Goal: Task Accomplishment & Management: Use online tool/utility

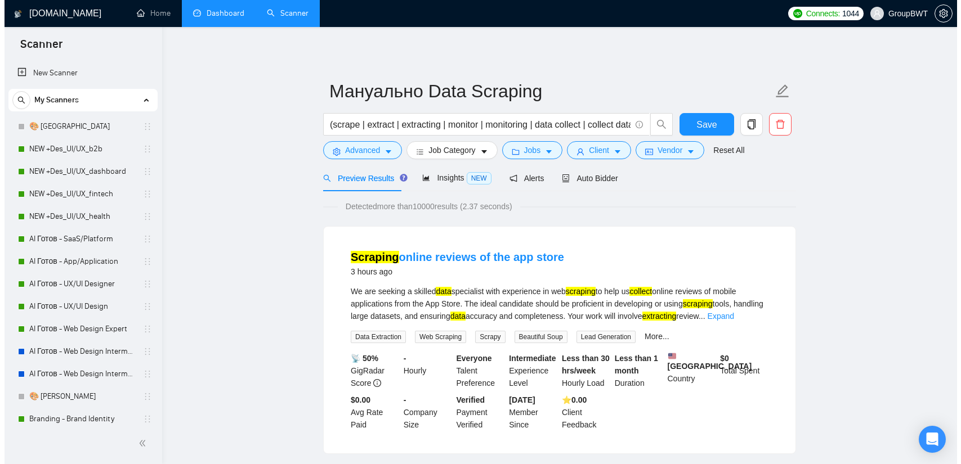
scroll to position [225, 0]
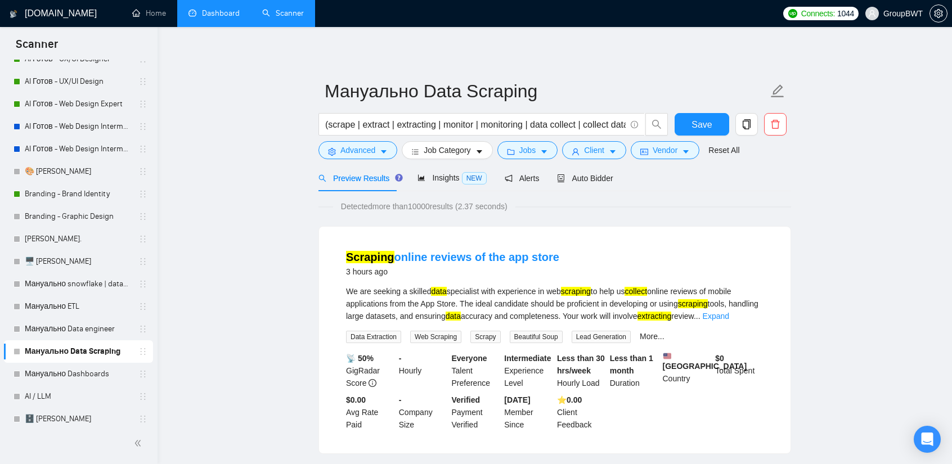
click at [211, 9] on link "Dashboard" at bounding box center [214, 13] width 51 height 10
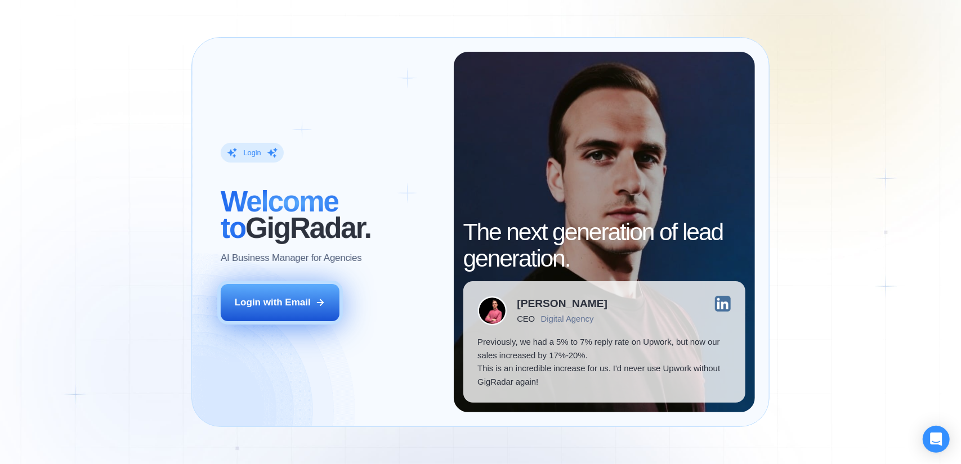
click at [283, 301] on div "Login with Email" at bounding box center [273, 302] width 76 height 13
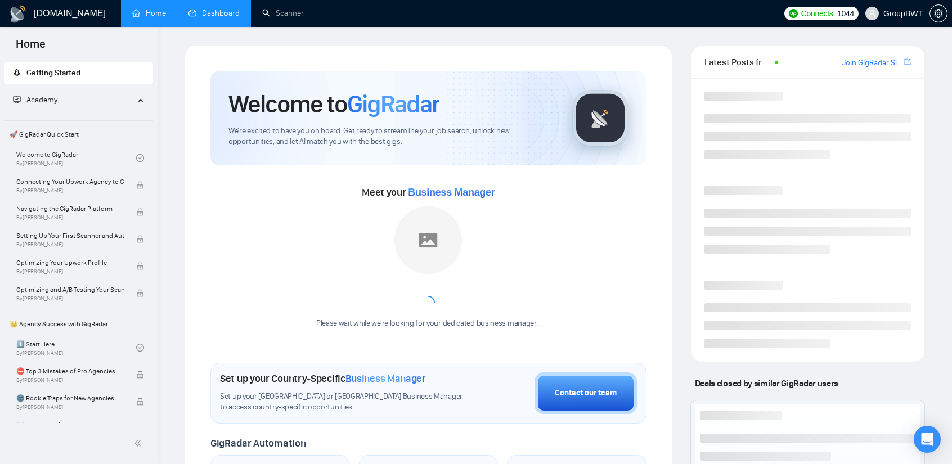
click at [229, 16] on link "Dashboard" at bounding box center [214, 13] width 51 height 10
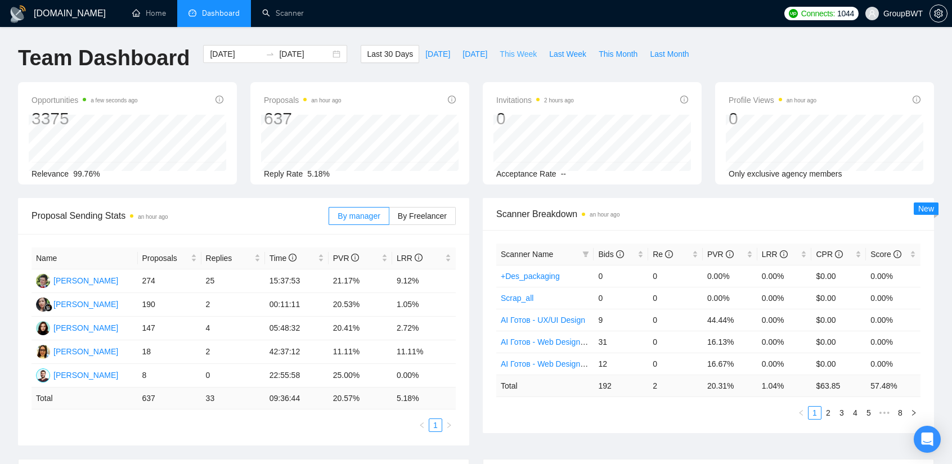
click at [520, 57] on span "This Week" at bounding box center [518, 54] width 37 height 12
type input "2025-09-22"
type input "2025-09-28"
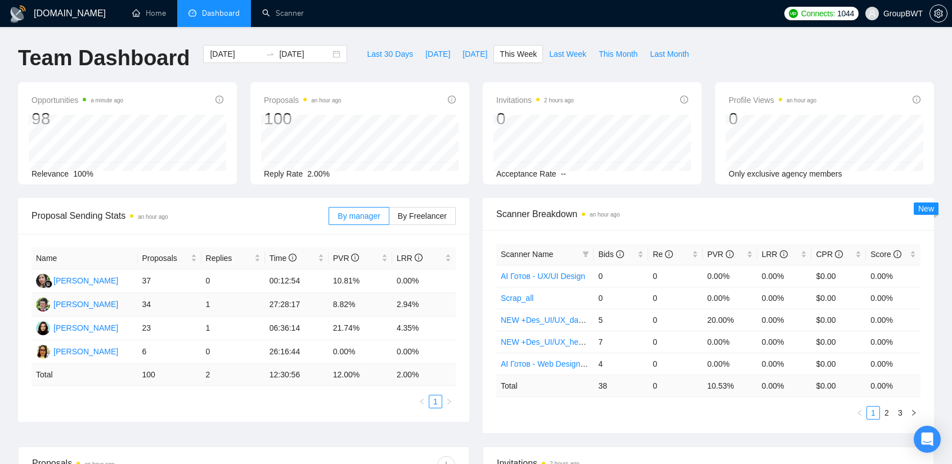
click at [366, 299] on td "8.82%" at bounding box center [361, 305] width 64 height 24
click at [331, 304] on td "8.82%" at bounding box center [361, 305] width 64 height 24
click at [152, 303] on td "34" at bounding box center [170, 305] width 64 height 24
click at [122, 303] on td "Alex Shevchenko" at bounding box center [85, 305] width 106 height 24
click at [202, 299] on td "1" at bounding box center [233, 305] width 64 height 24
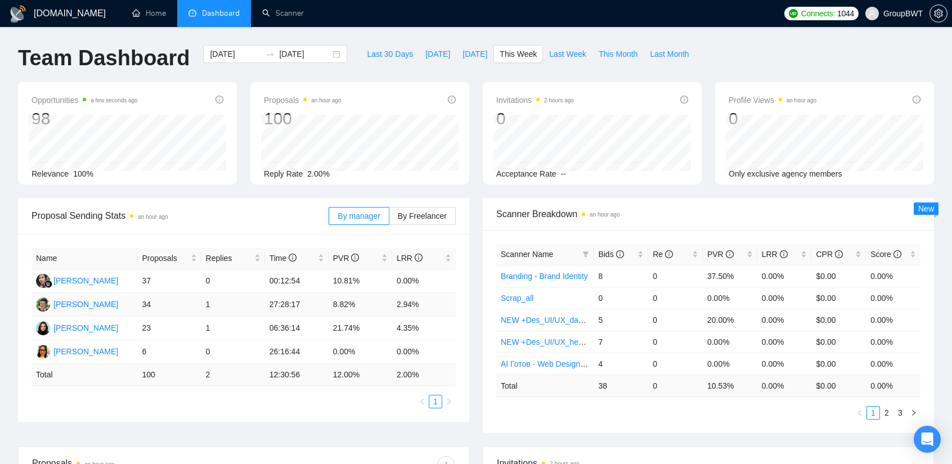
click at [407, 298] on td "2.94%" at bounding box center [424, 305] width 64 height 24
click at [288, 18] on link "Scanner" at bounding box center [283, 13] width 42 height 10
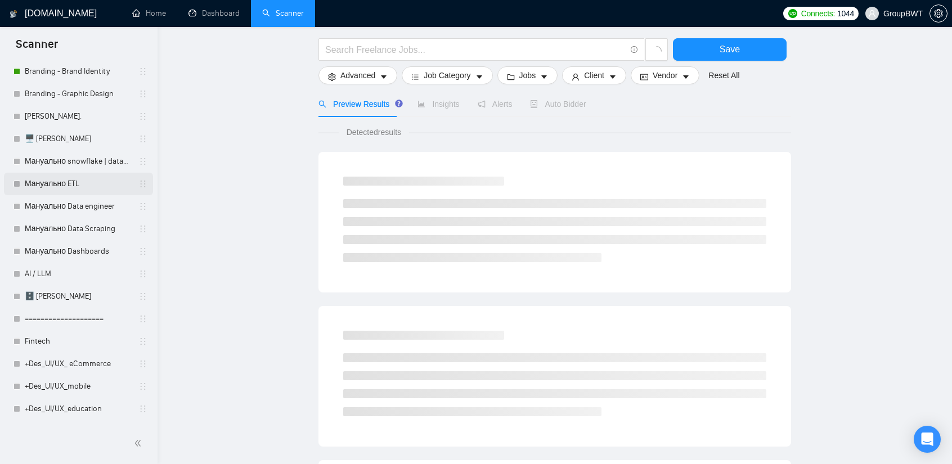
scroll to position [338, 0]
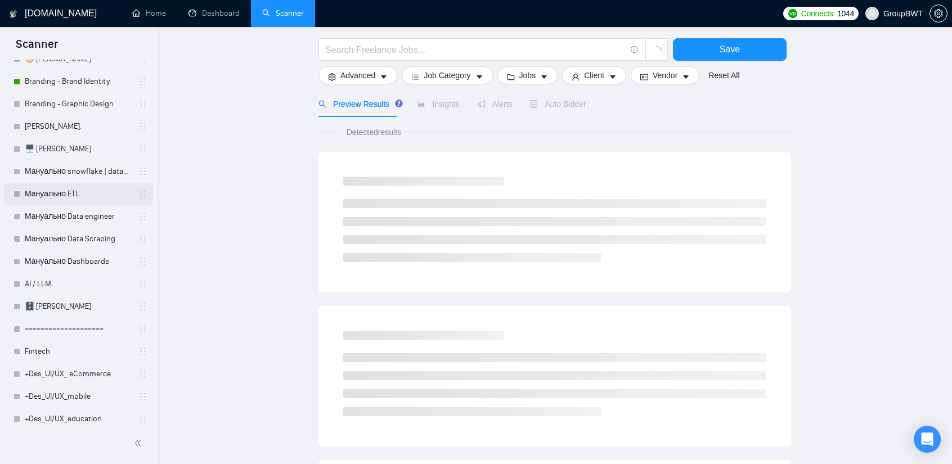
click at [73, 200] on link "Мануально ETL" at bounding box center [78, 194] width 107 height 23
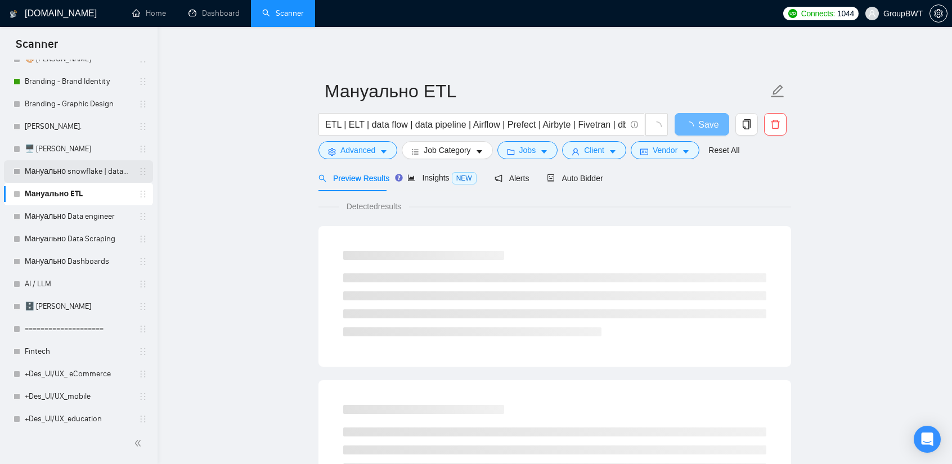
click at [74, 178] on link "Мануально snowflake | databricks" at bounding box center [78, 171] width 107 height 23
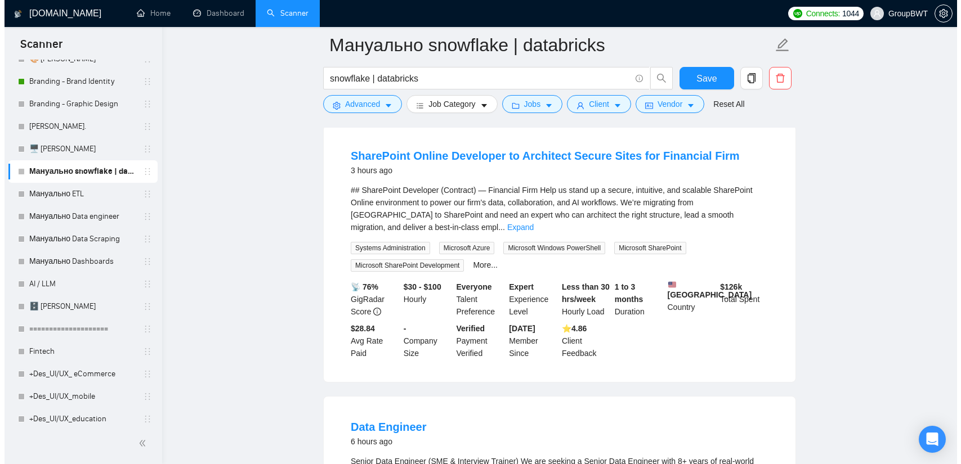
scroll to position [113, 0]
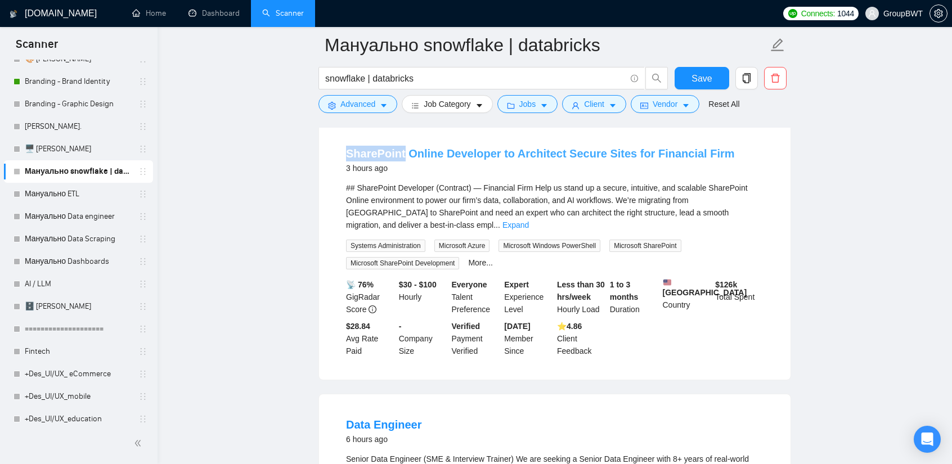
copy link "SharePoint"
drag, startPoint x: 343, startPoint y: 138, endPoint x: 401, endPoint y: 150, distance: 59.3
click at [401, 150] on li "SharePoint Online Developer to Architect Secure Sites for Financial Firm 3 hour…" at bounding box center [555, 252] width 445 height 230
drag, startPoint x: 368, startPoint y: 186, endPoint x: 431, endPoint y: 186, distance: 63.0
click at [431, 186] on div "## SharePoint Developer (Contract) — Financial Firm Help us stand up a secure, …" at bounding box center [555, 207] width 418 height 50
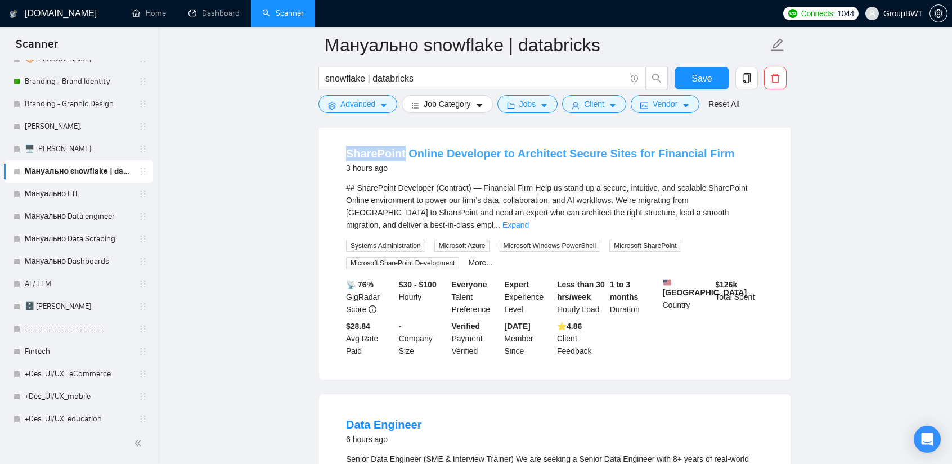
drag, startPoint x: 343, startPoint y: 144, endPoint x: 400, endPoint y: 147, distance: 57.0
click at [400, 147] on li "SharePoint Online Developer to Architect Secure Sites for Financial Firm 3 hour…" at bounding box center [555, 252] width 445 height 230
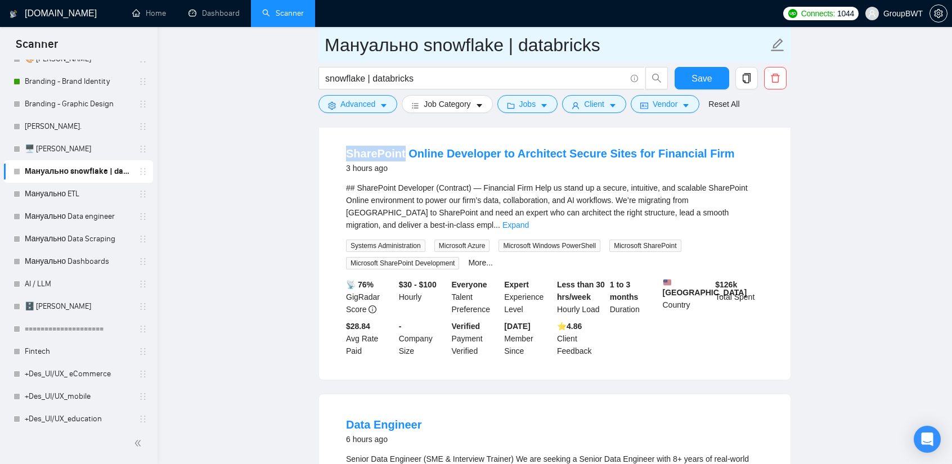
copy link "SharePoint"
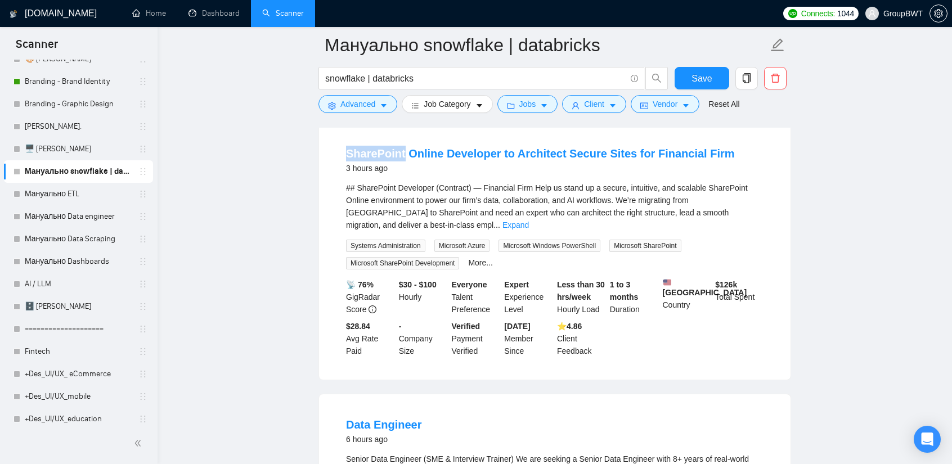
click at [369, 135] on div "SharePoint Online Developer to Architect Secure Sites for Financial Firm 3 hour…" at bounding box center [555, 251] width 472 height 257
drag, startPoint x: 344, startPoint y: 139, endPoint x: 401, endPoint y: 142, distance: 56.9
click at [401, 142] on li "SharePoint Online Developer to Architect Secure Sites for Financial Firm 3 hour…" at bounding box center [555, 252] width 445 height 230
drag, startPoint x: 356, startPoint y: 181, endPoint x: 431, endPoint y: 186, distance: 75.6
click at [431, 186] on li "SharePoint Online Developer to Architect Secure Sites for Financial Firm 3 hour…" at bounding box center [555, 252] width 445 height 230
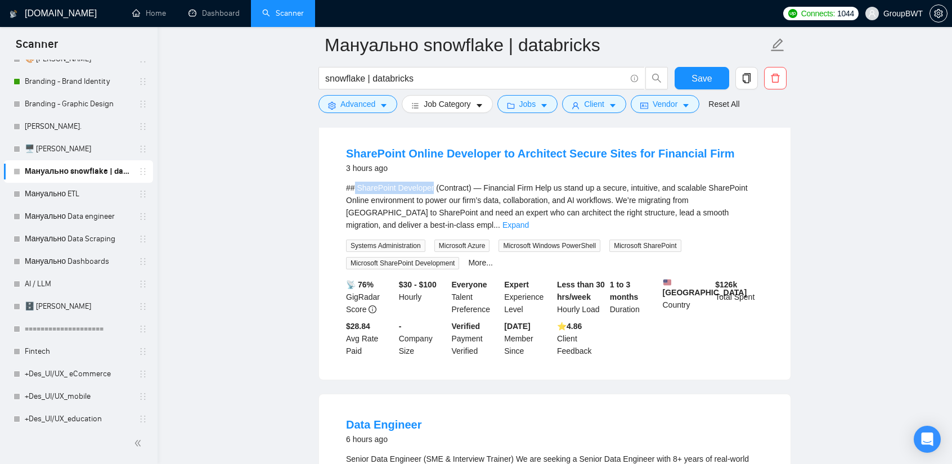
copy div "SharePoint Developer"
click at [368, 104] on span "Advanced" at bounding box center [358, 104] width 35 height 12
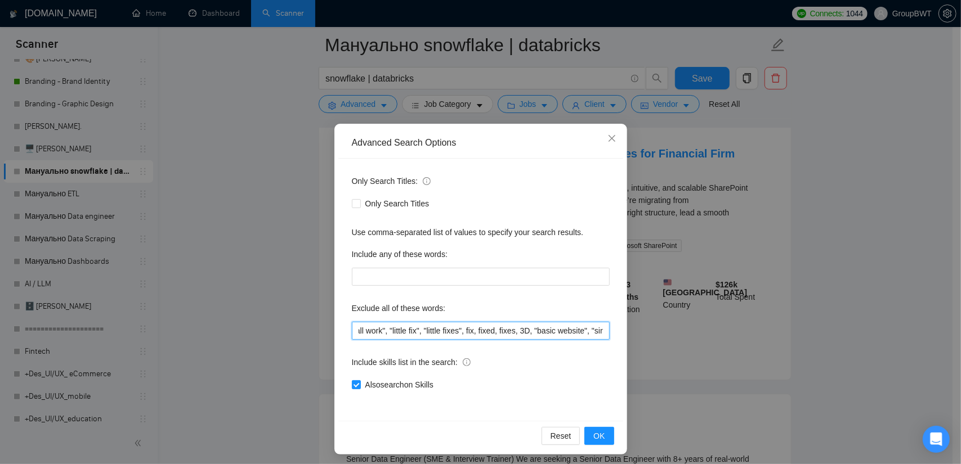
scroll to position [0, 3121]
drag, startPoint x: 556, startPoint y: 332, endPoint x: 745, endPoint y: 337, distance: 189.2
click at [745, 337] on div "Advanced Search Options Only Search Titles: Only Search Titles Use comma-separa…" at bounding box center [480, 232] width 961 height 464
drag, startPoint x: 586, startPoint y: 331, endPoint x: 599, endPoint y: 331, distance: 12.9
click at [586, 331] on input "no agencies, SDR, Digital Marketing Manager, Creative Strategist, Lead Generati…" at bounding box center [481, 331] width 258 height 18
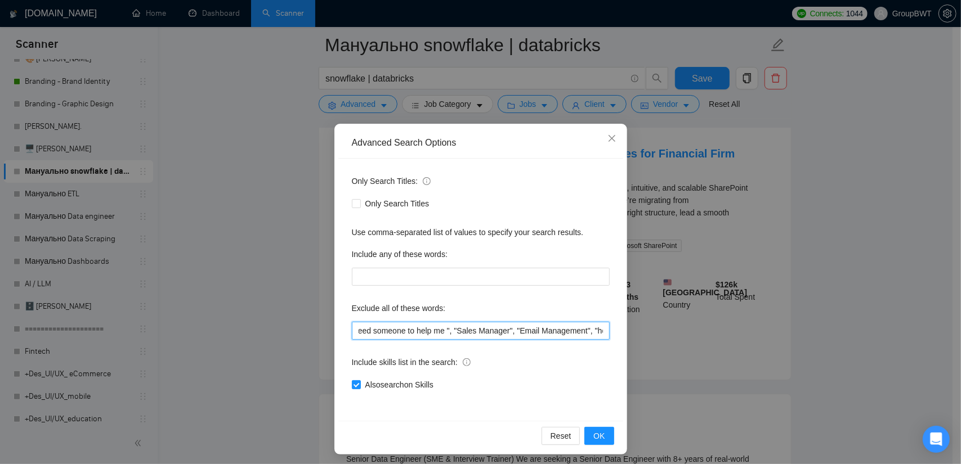
click at [603, 331] on input "no agencies, SDR, Digital Marketing Manager, Creative Strategist, Lead Generati…" at bounding box center [481, 331] width 258 height 18
click at [593, 332] on input "no agencies, SDR, Digital Marketing Manager, Creative Strategist, Lead Generati…" at bounding box center [481, 331] width 258 height 18
click at [601, 136] on span "Close" at bounding box center [612, 139] width 30 height 30
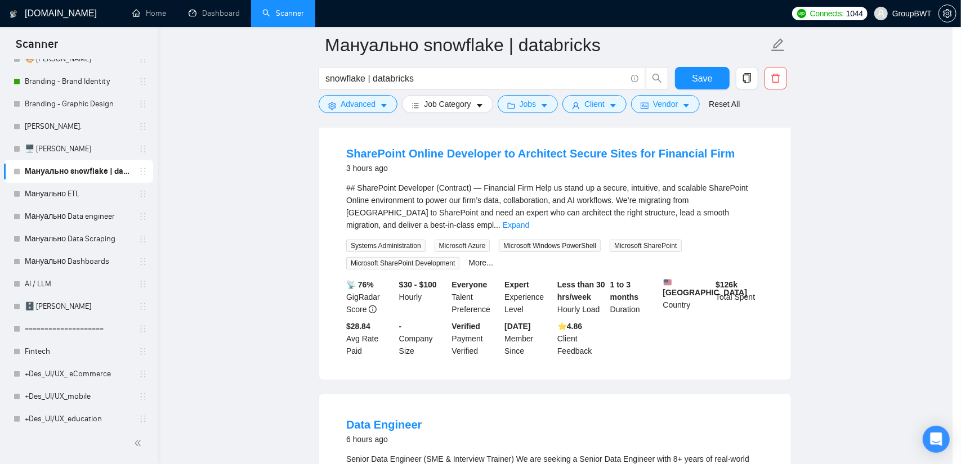
scroll to position [0, 0]
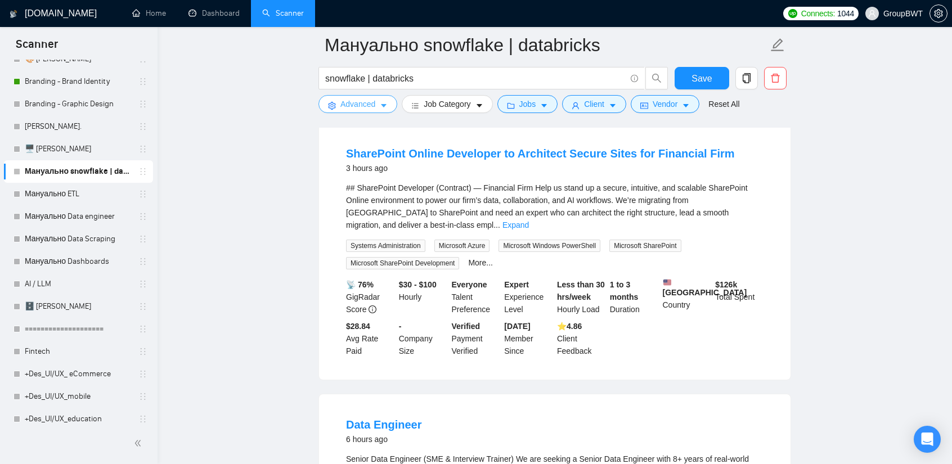
click at [347, 111] on button "Advanced" at bounding box center [358, 104] width 79 height 18
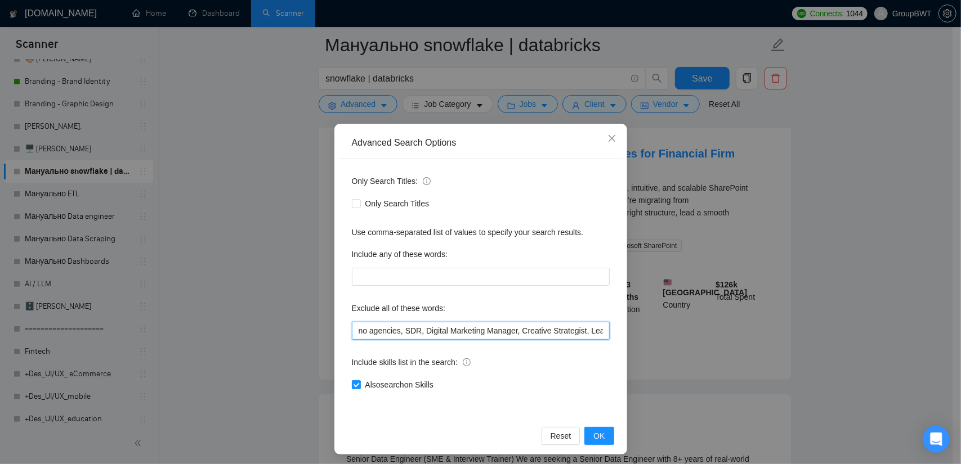
click at [483, 333] on input "no agencies, SDR, Digital Marketing Manager, Creative Strategist, Lead Generati…" at bounding box center [481, 331] width 258 height 18
paste input ""no agencies", SDR, "Digital Marketing Manager", "Creative Strategist", "Lead G…"
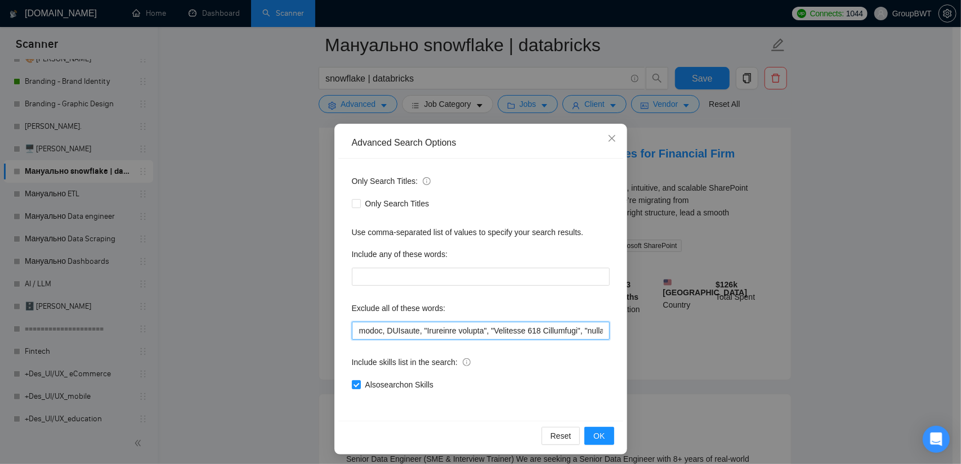
drag, startPoint x: 564, startPoint y: 333, endPoint x: 733, endPoint y: 337, distance: 168.9
click at [733, 337] on div "Advanced Search Options Only Search Titles: Only Search Titles Use comma-separa…" at bounding box center [480, 232] width 961 height 464
click at [598, 330] on input "text" at bounding box center [481, 331] width 258 height 18
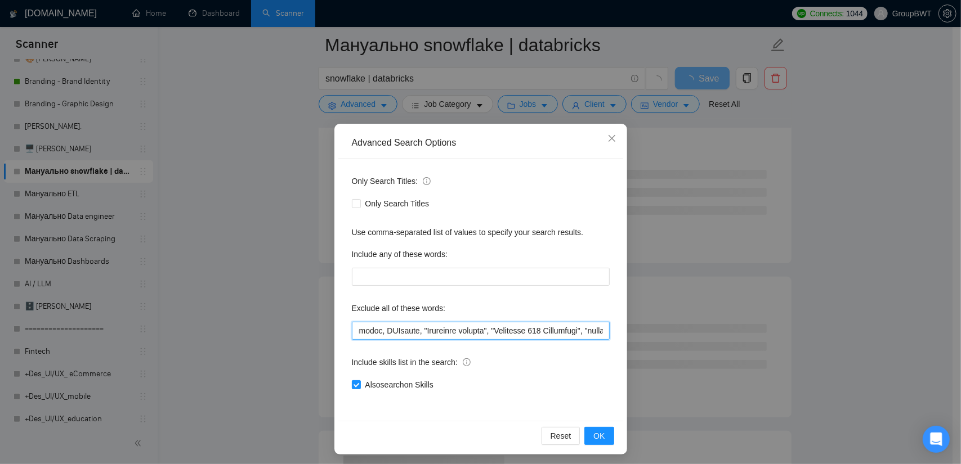
scroll to position [0, 5441]
click at [595, 439] on span "OK" at bounding box center [598, 436] width 11 height 12
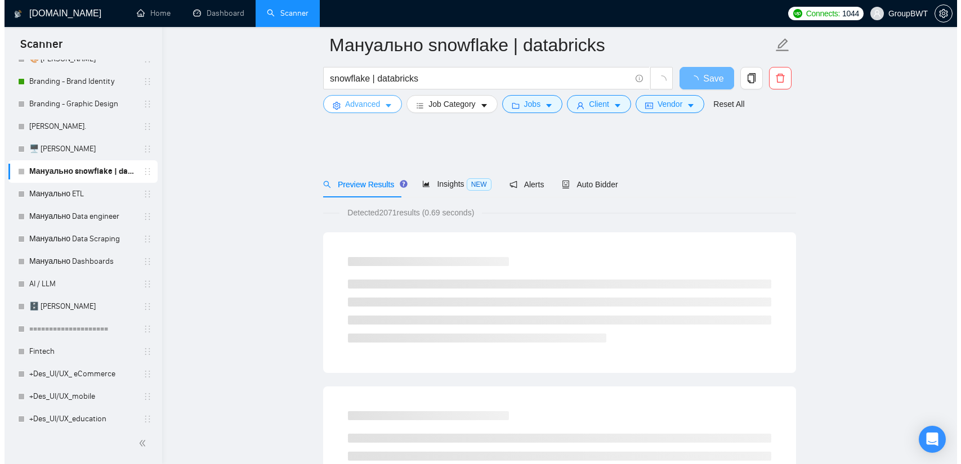
scroll to position [0, 0]
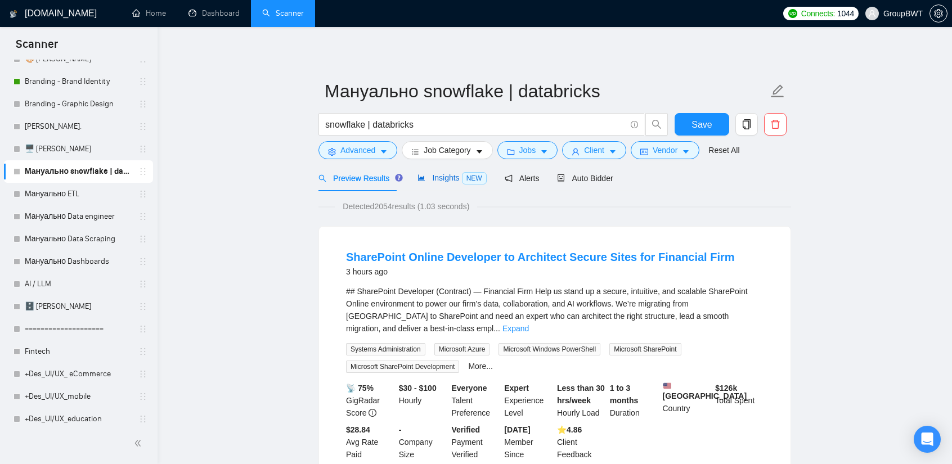
click at [430, 179] on span "Insights NEW" at bounding box center [452, 177] width 69 height 9
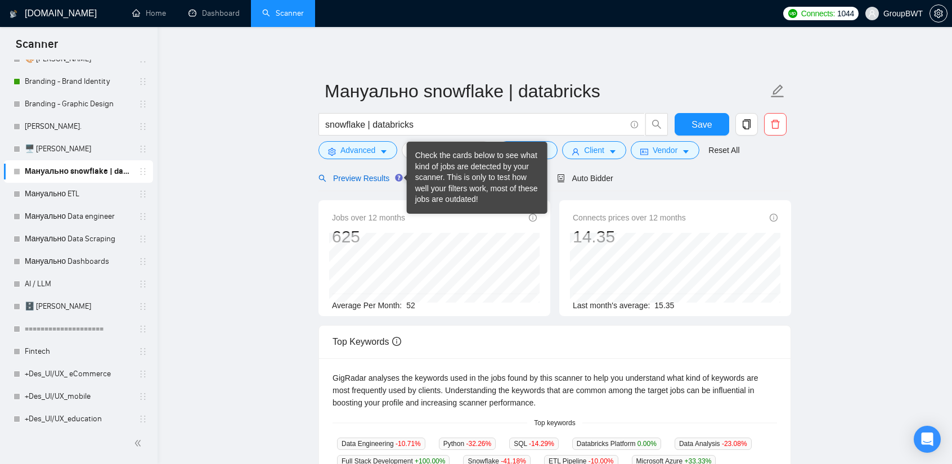
click at [364, 184] on div "Preview Results" at bounding box center [359, 178] width 81 height 12
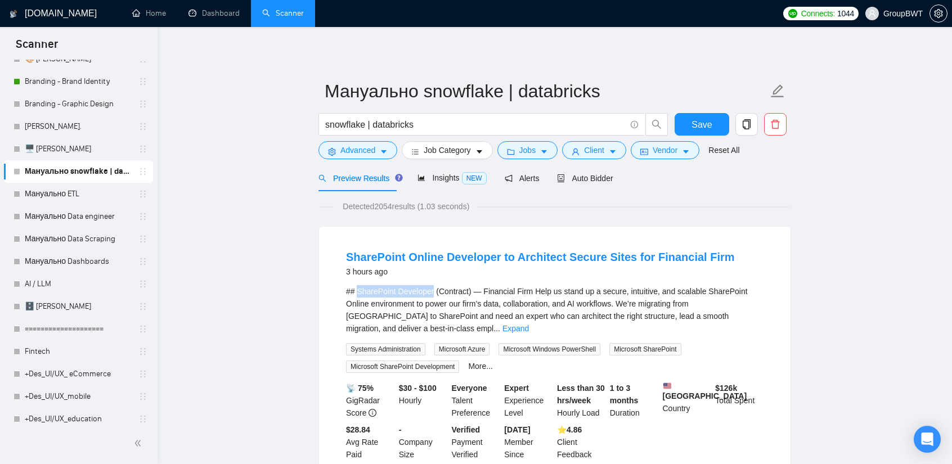
drag, startPoint x: 359, startPoint y: 285, endPoint x: 432, endPoint y: 293, distance: 73.6
click at [432, 293] on div "## SharePoint Developer (Contract) — Financial Firm Help us stand up a secure, …" at bounding box center [555, 310] width 418 height 50
copy div "SharePoint Developer"
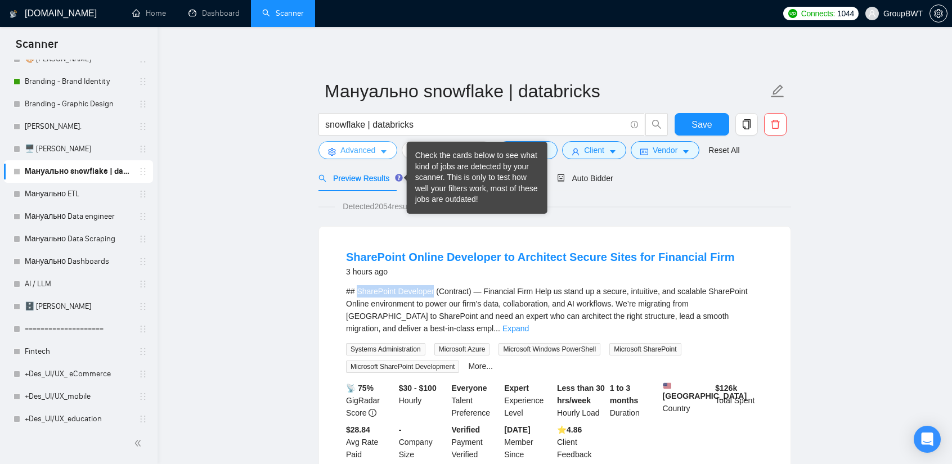
click at [383, 154] on icon "caret-down" at bounding box center [384, 152] width 8 height 8
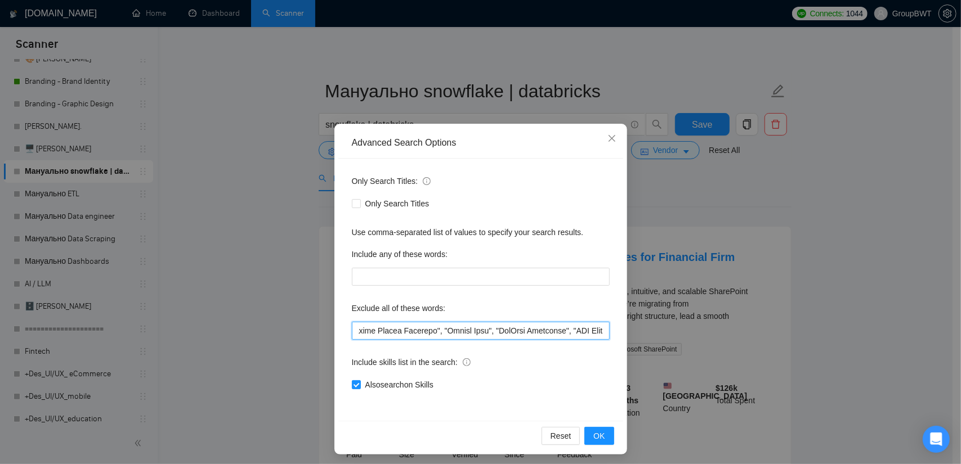
scroll to position [0, 5441]
drag, startPoint x: 554, startPoint y: 325, endPoint x: 817, endPoint y: 341, distance: 263.9
click at [817, 341] on div "Advanced Search Options Only Search Titles: Only Search Titles Use comma-separa…" at bounding box center [480, 232] width 961 height 464
click at [602, 330] on input "text" at bounding box center [481, 331] width 258 height 18
paste input "SharePoint Developer"
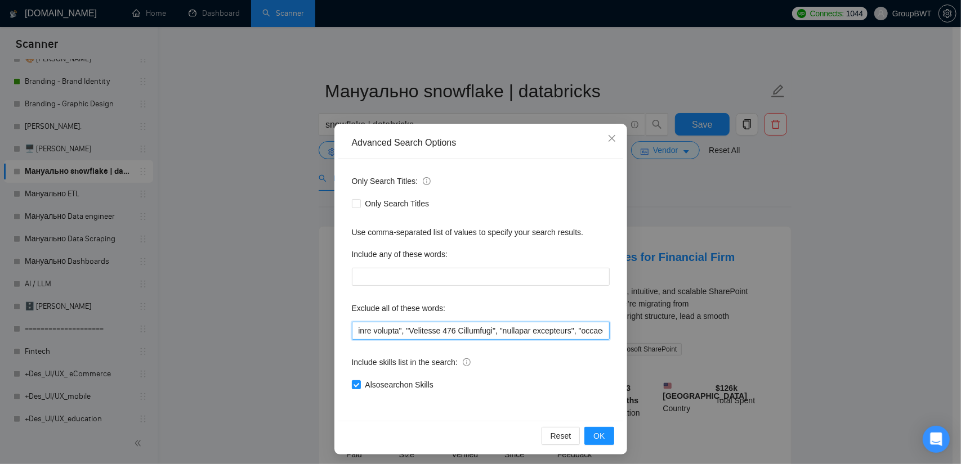
scroll to position [0, 5526]
type input ""no agencies", SDR, "Digital Marketing Manager", "Creative Strategist", "Lead G…"
click at [602, 439] on button "OK" at bounding box center [598, 436] width 29 height 18
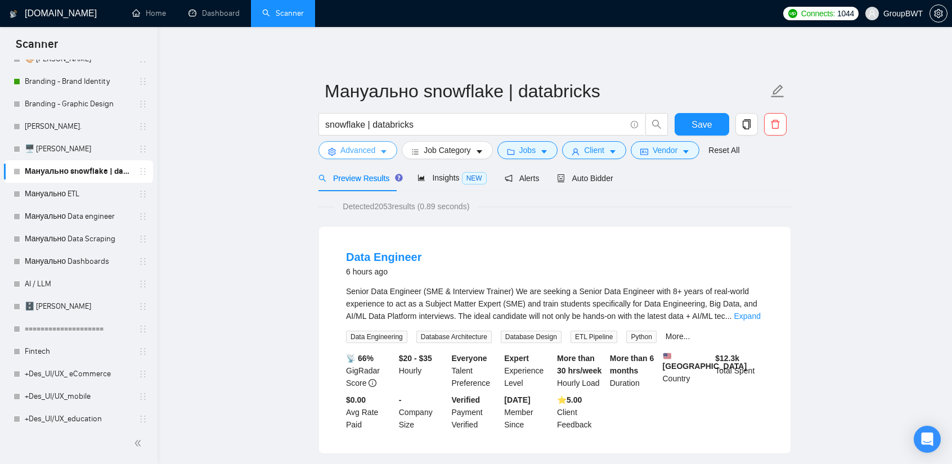
click at [356, 148] on span "Advanced" at bounding box center [358, 150] width 35 height 12
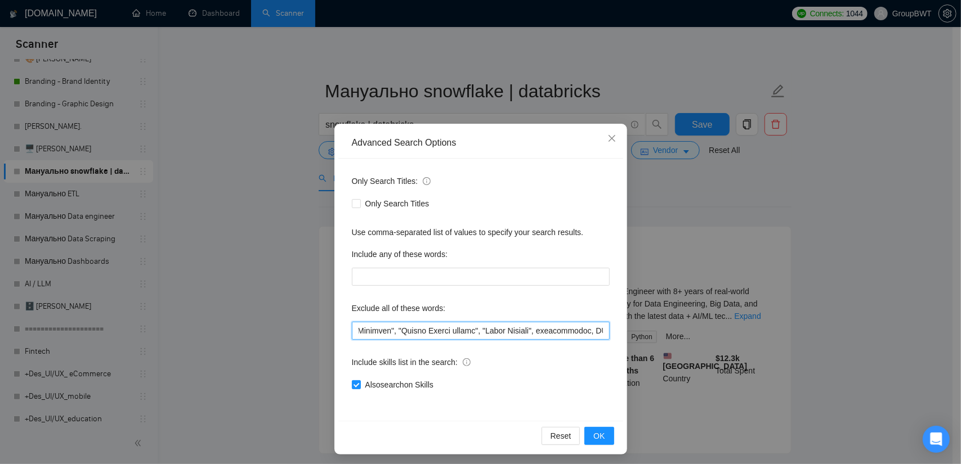
scroll to position [0, 5526]
drag, startPoint x: 547, startPoint y: 333, endPoint x: 803, endPoint y: 355, distance: 256.4
click at [803, 355] on div "Advanced Search Options Only Search Titles: Only Search Titles Use comma-separa…" at bounding box center [480, 232] width 961 height 464
click at [545, 333] on input "text" at bounding box center [481, 331] width 258 height 18
drag, startPoint x: 601, startPoint y: 332, endPoint x: 514, endPoint y: 334, distance: 87.3
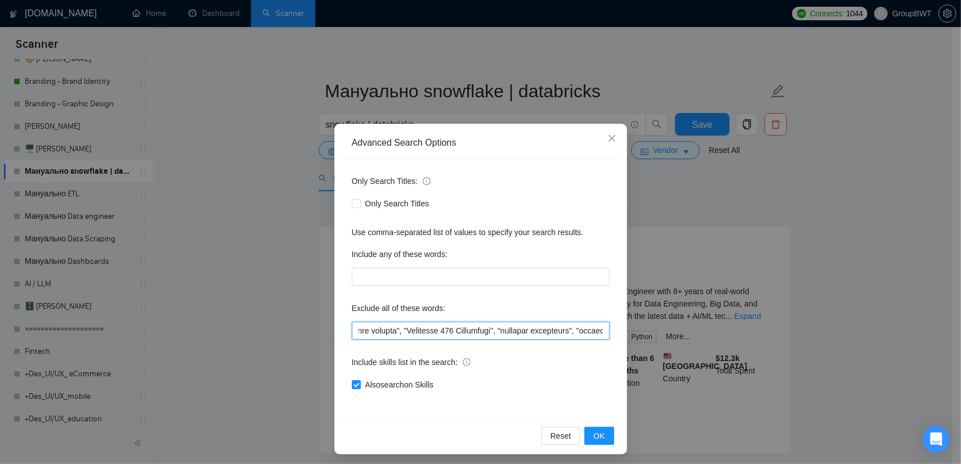
click at [514, 334] on input "text" at bounding box center [481, 331] width 258 height 18
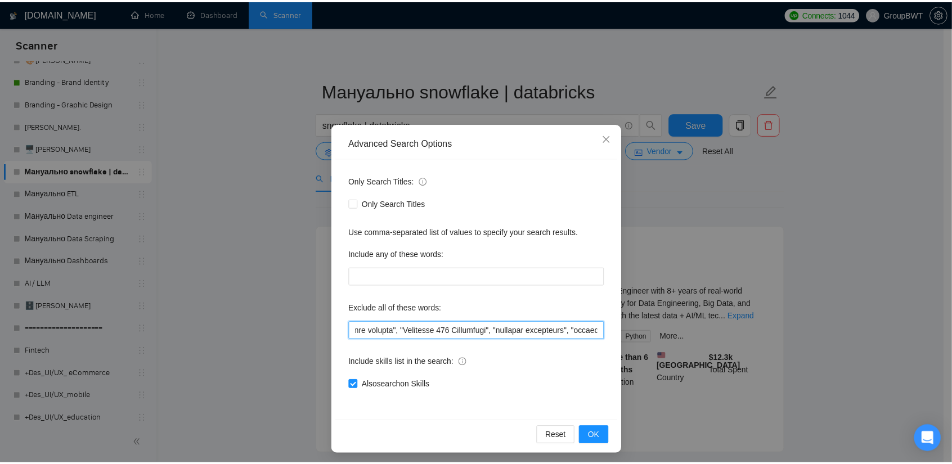
scroll to position [0, 0]
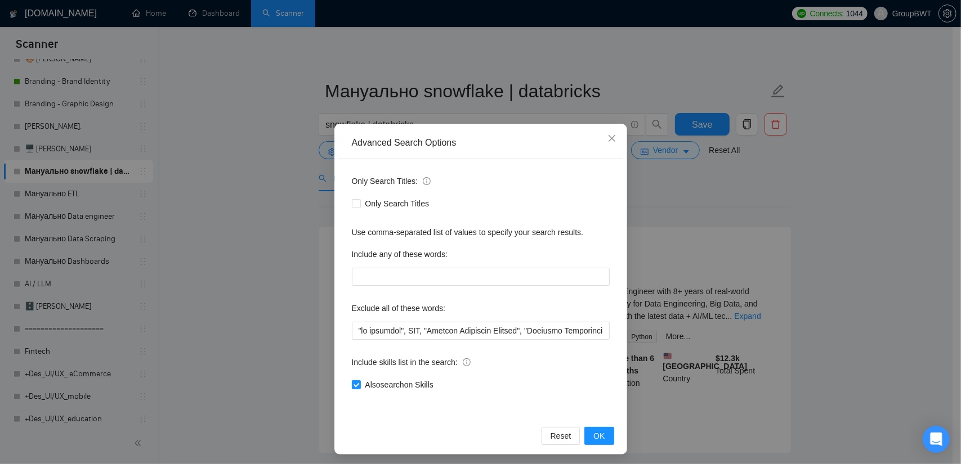
click at [736, 237] on div "Advanced Search Options Only Search Titles: Only Search Titles Use comma-separa…" at bounding box center [480, 232] width 961 height 464
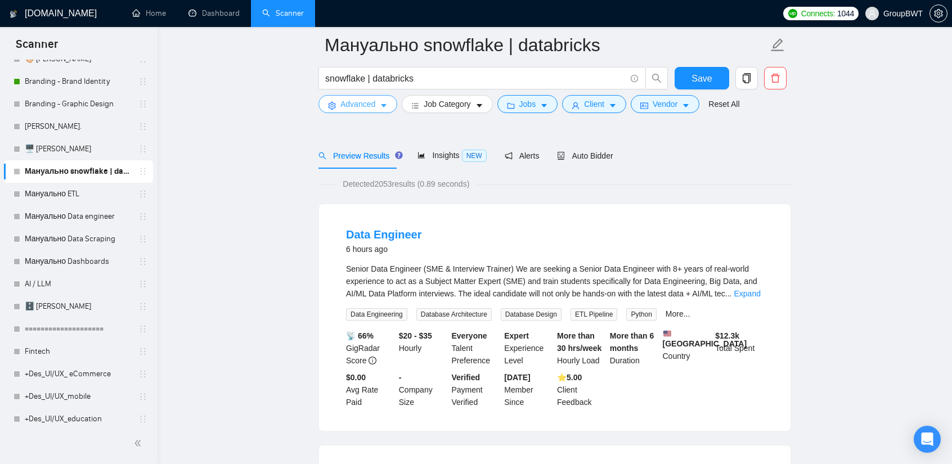
scroll to position [56, 0]
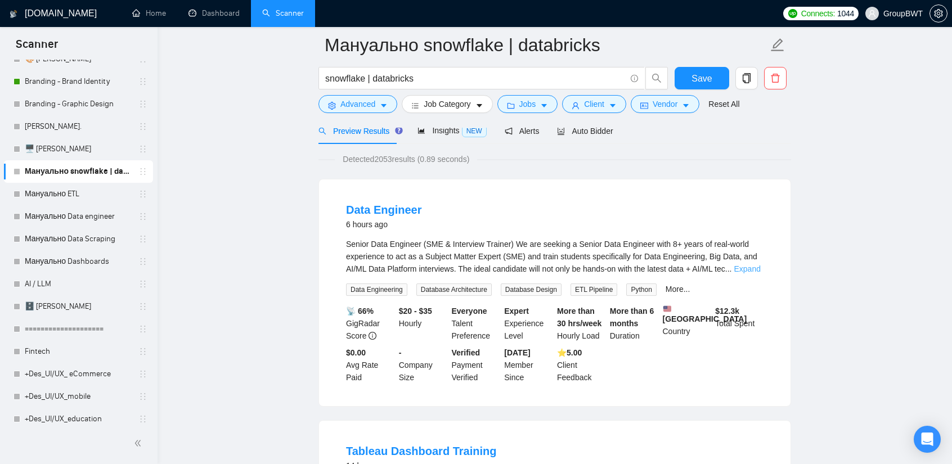
click at [745, 267] on link "Expand" at bounding box center [747, 269] width 26 height 9
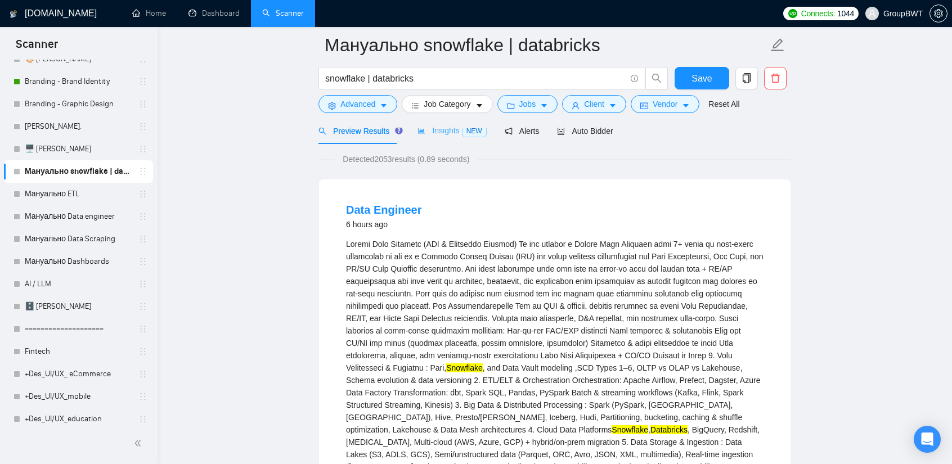
click at [440, 139] on div "Insights NEW" at bounding box center [452, 131] width 69 height 26
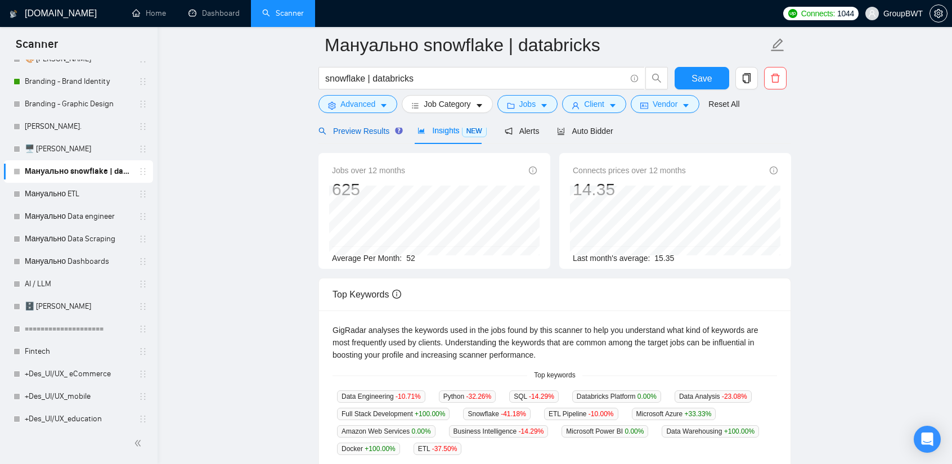
click at [366, 133] on span "Preview Results" at bounding box center [359, 131] width 81 height 9
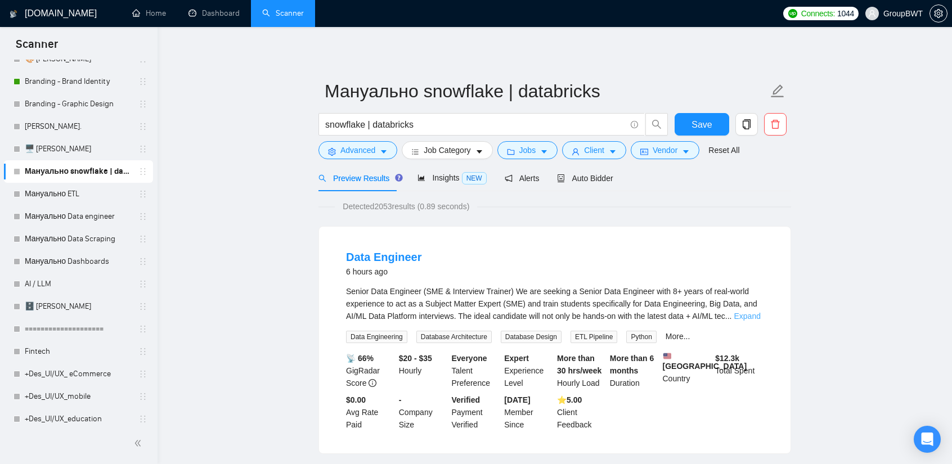
click at [750, 315] on link "Expand" at bounding box center [747, 316] width 26 height 9
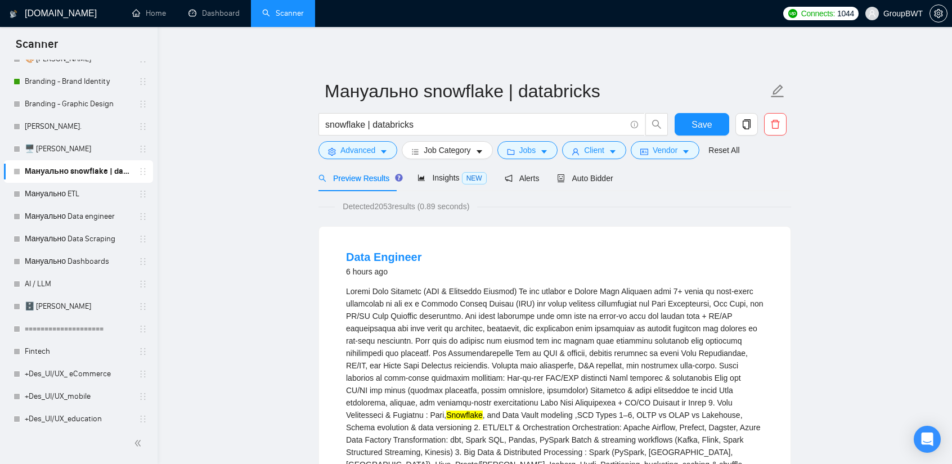
drag, startPoint x: 393, startPoint y: 258, endPoint x: 405, endPoint y: 267, distance: 15.3
click at [393, 258] on link "Data Engineer" at bounding box center [383, 257] width 75 height 12
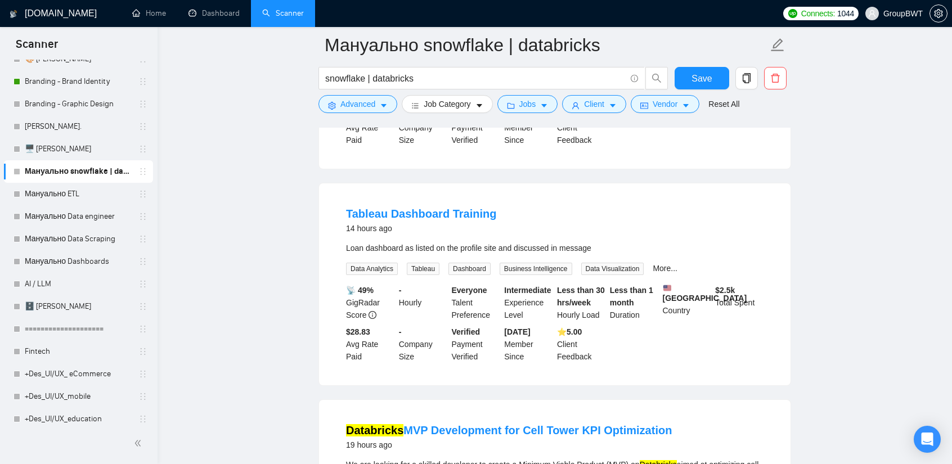
scroll to position [675, 0]
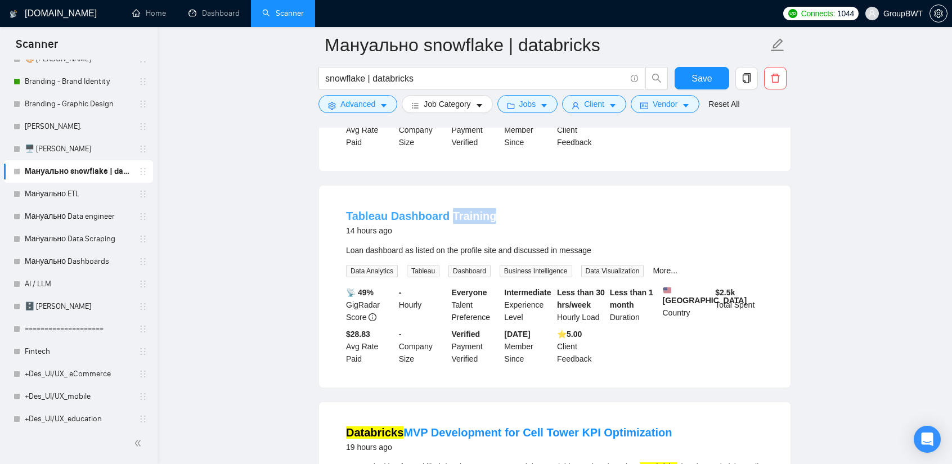
drag, startPoint x: 494, startPoint y: 194, endPoint x: 448, endPoint y: 196, distance: 46.2
click at [448, 208] on div "Tableau Dashboard Training 14 hours ago" at bounding box center [555, 222] width 418 height 29
click at [463, 244] on div "Loan dashboard as listed on the profile site and discussed in message" at bounding box center [555, 250] width 418 height 12
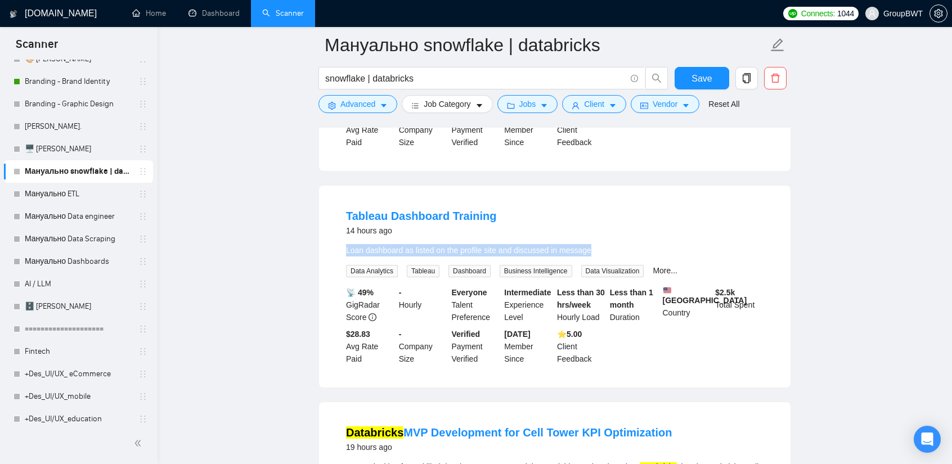
click at [463, 244] on div "Loan dashboard as listed on the profile site and discussed in message" at bounding box center [555, 250] width 418 height 12
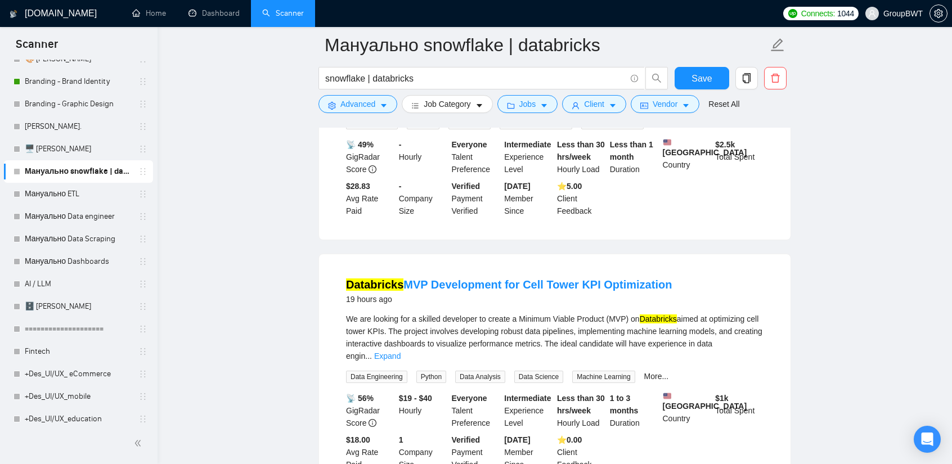
scroll to position [844, 0]
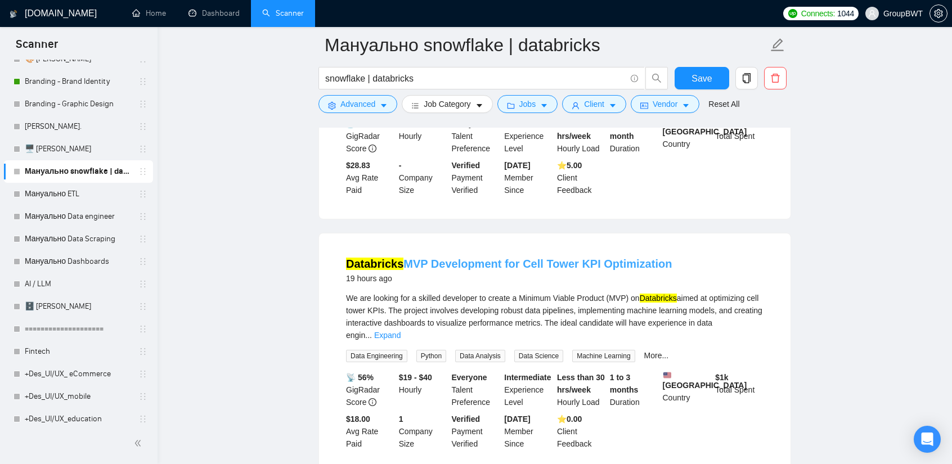
click at [560, 258] on link "Databricks MVP Development for Cell Tower KPI Optimization" at bounding box center [509, 264] width 326 height 12
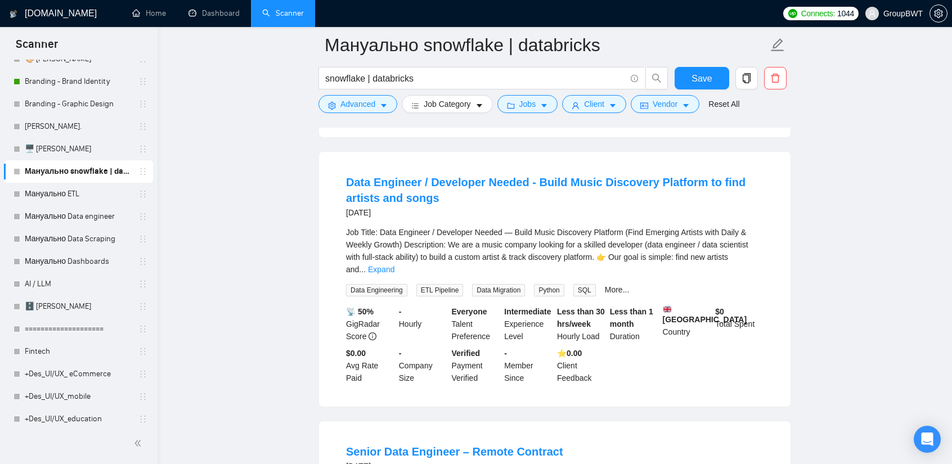
scroll to position [1182, 0]
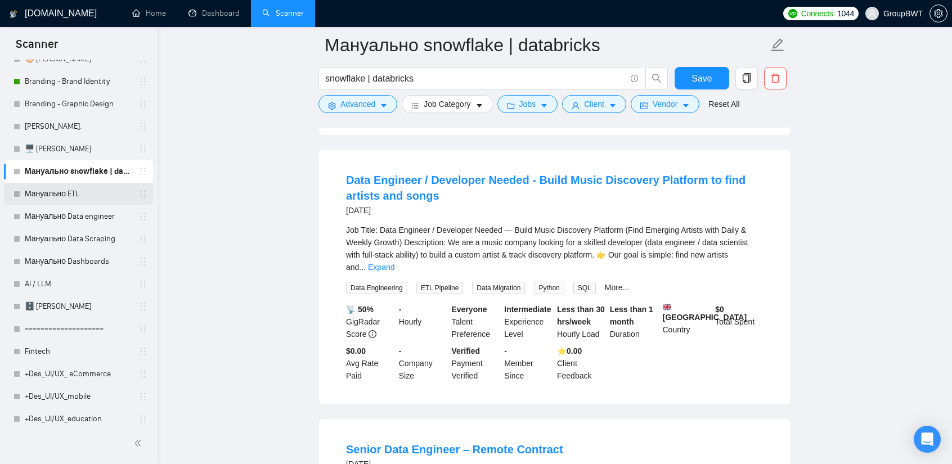
click at [77, 200] on link "Мануально ETL" at bounding box center [78, 194] width 107 height 23
click at [718, 80] on button "Save" at bounding box center [702, 78] width 55 height 23
click at [83, 191] on link "Мануально ETL" at bounding box center [78, 194] width 107 height 23
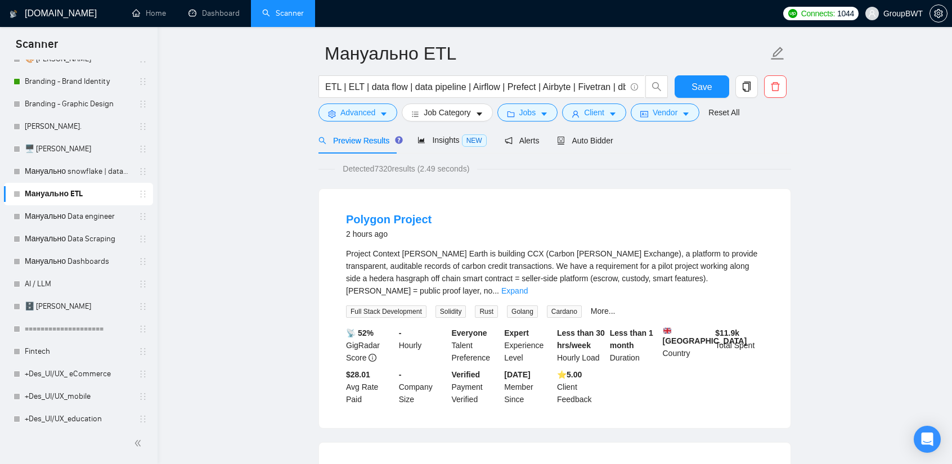
scroll to position [56, 0]
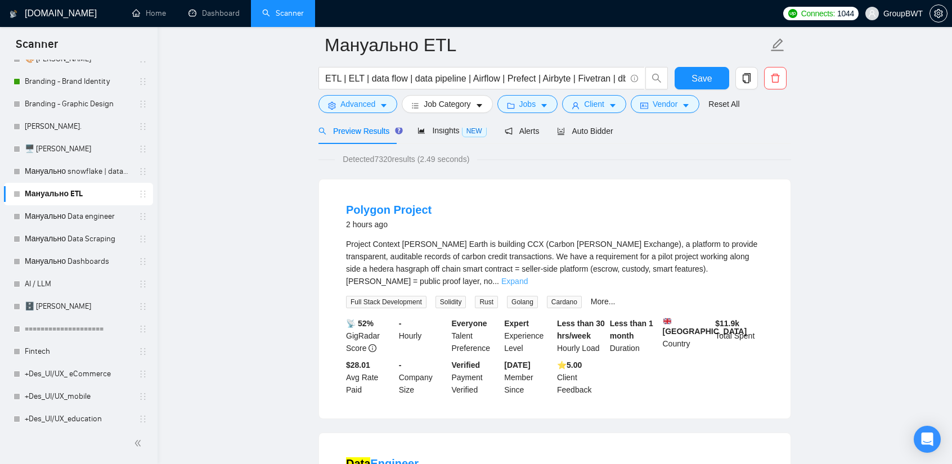
click at [528, 277] on link "Expand" at bounding box center [514, 281] width 26 height 9
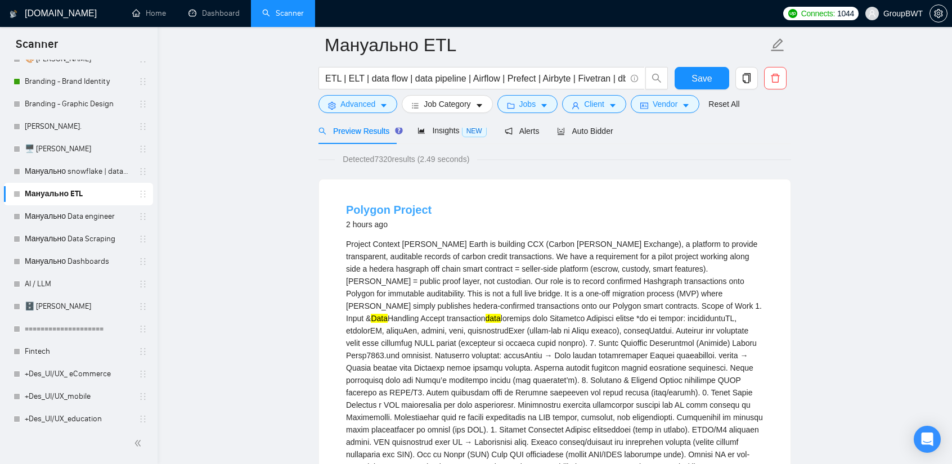
click at [395, 216] on link "Polygon Project" at bounding box center [389, 210] width 86 height 12
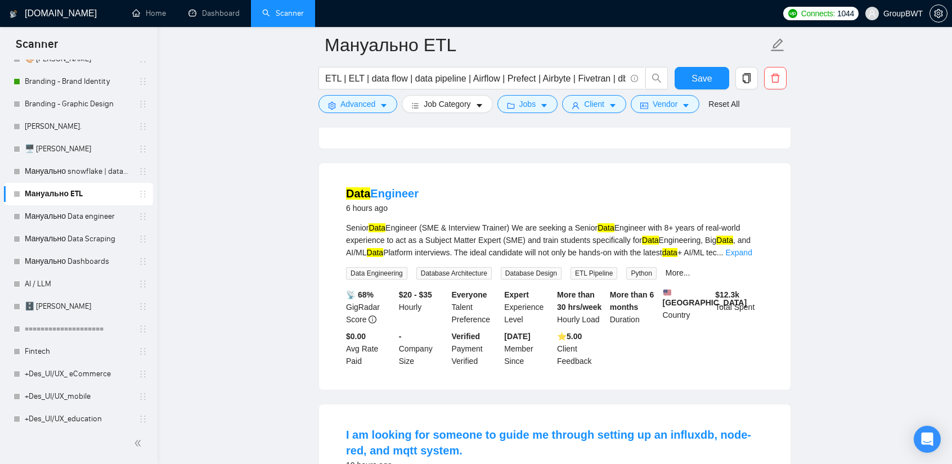
scroll to position [675, 0]
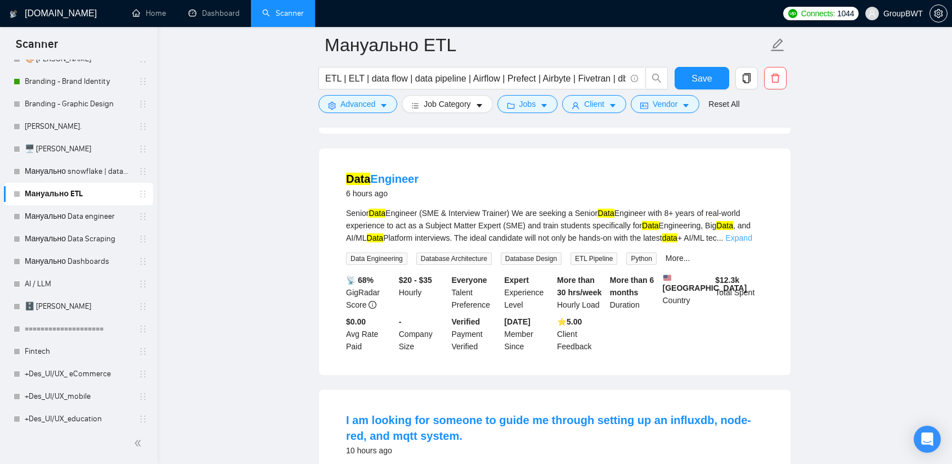
click at [748, 234] on link "Expand" at bounding box center [739, 238] width 26 height 9
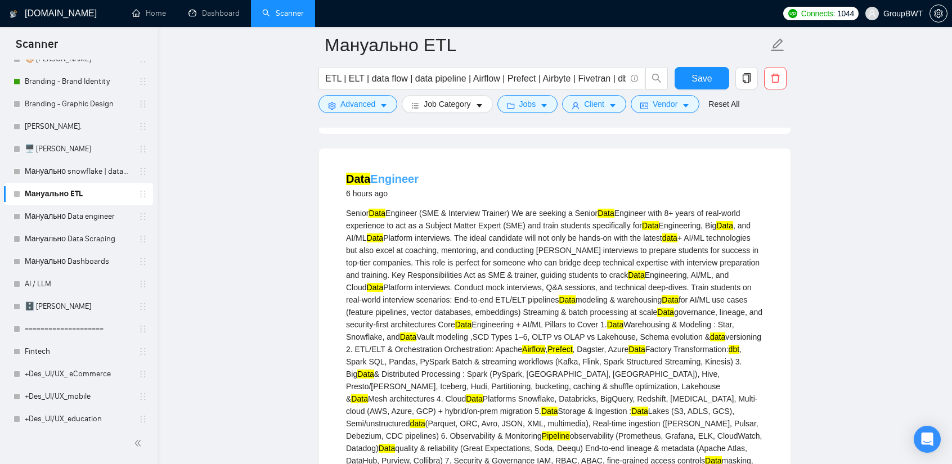
click at [387, 173] on link "Data Engineer" at bounding box center [382, 179] width 73 height 12
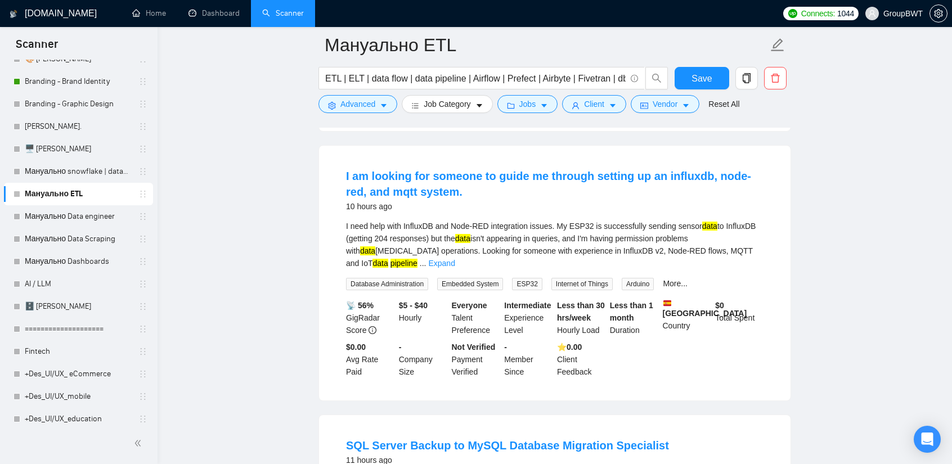
scroll to position [1295, 0]
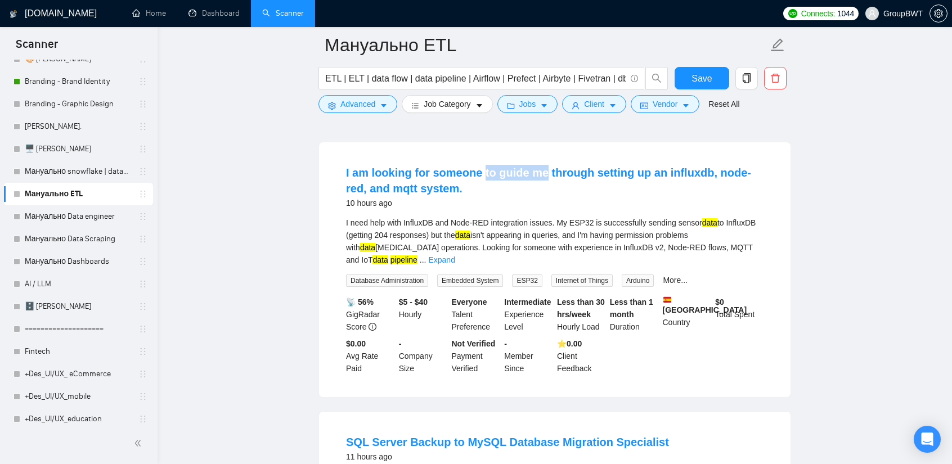
drag, startPoint x: 492, startPoint y: 140, endPoint x: 541, endPoint y: 140, distance: 49.0
click at [541, 156] on li "I am looking for someone to guide me through setting up an influxdb, node-red, …" at bounding box center [555, 270] width 445 height 228
copy link "to guide me"
click at [344, 103] on span "Advanced" at bounding box center [358, 104] width 35 height 12
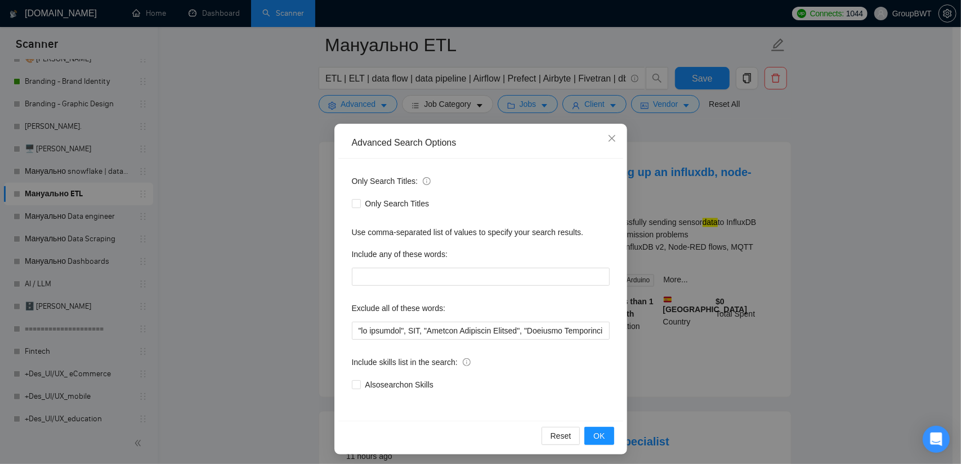
click at [827, 184] on div "Advanced Search Options Only Search Titles: Only Search Titles Use comma-separa…" at bounding box center [480, 232] width 961 height 464
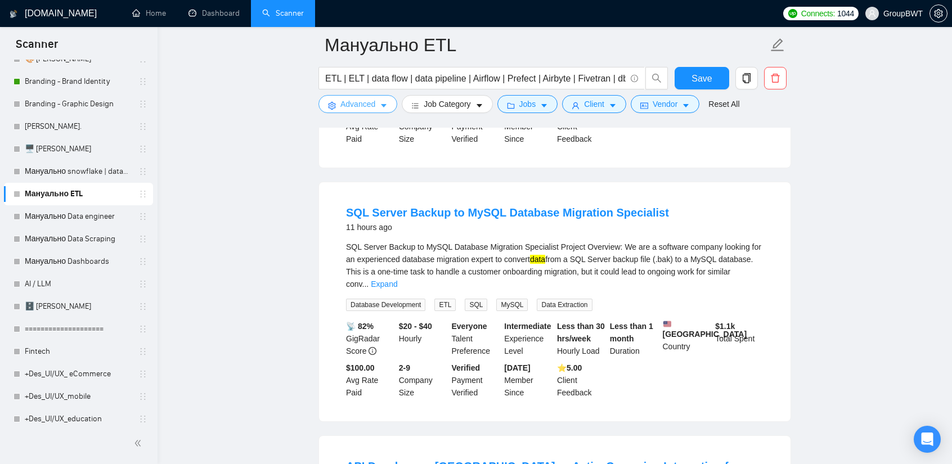
scroll to position [1520, 0]
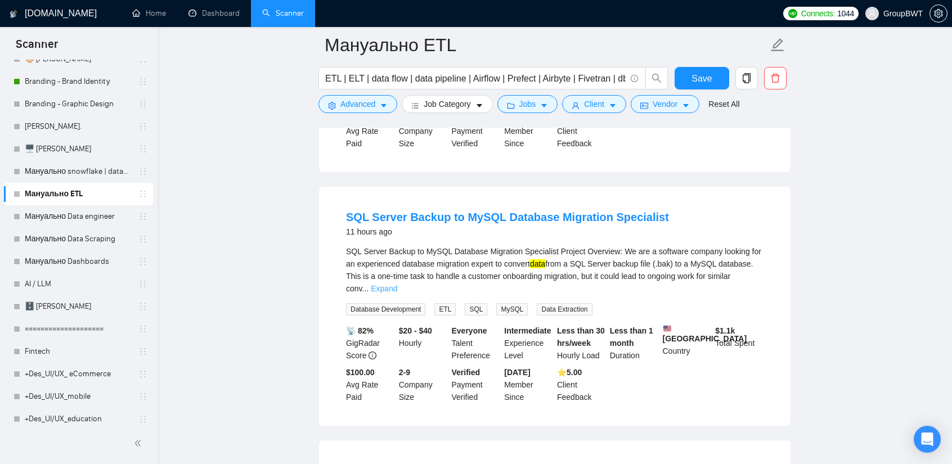
click at [397, 284] on link "Expand" at bounding box center [384, 288] width 26 height 9
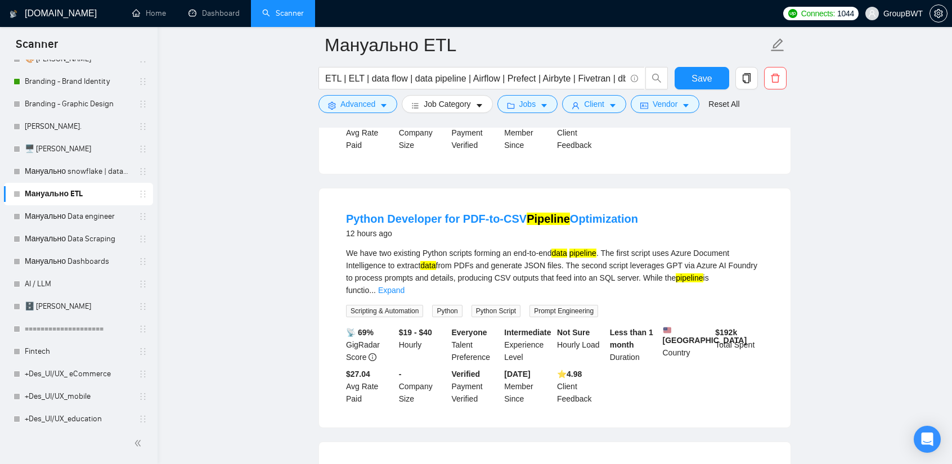
scroll to position [2251, 0]
